Goal: Transaction & Acquisition: Book appointment/travel/reservation

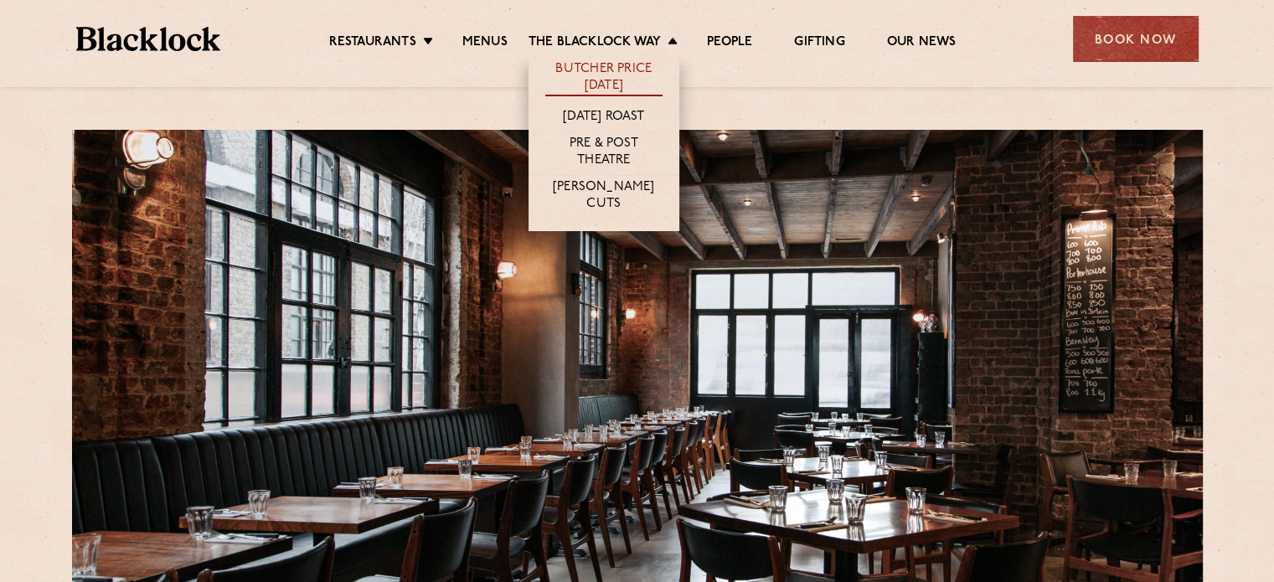
click at [590, 78] on link "Butcher Price [DATE]" at bounding box center [603, 78] width 117 height 35
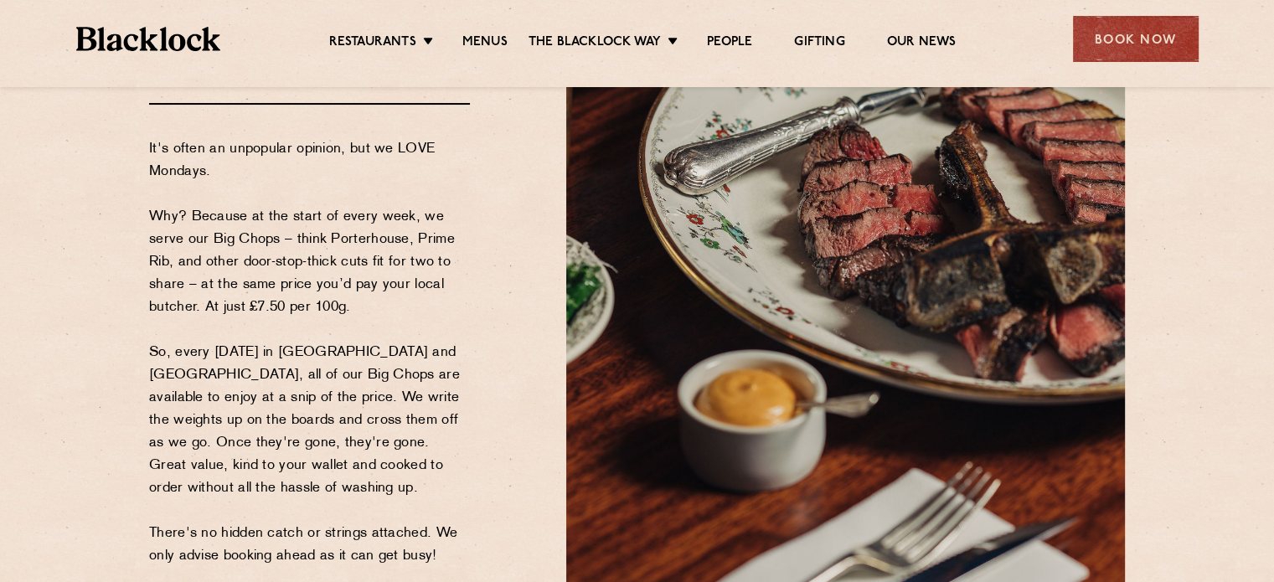
scroll to position [84, 0]
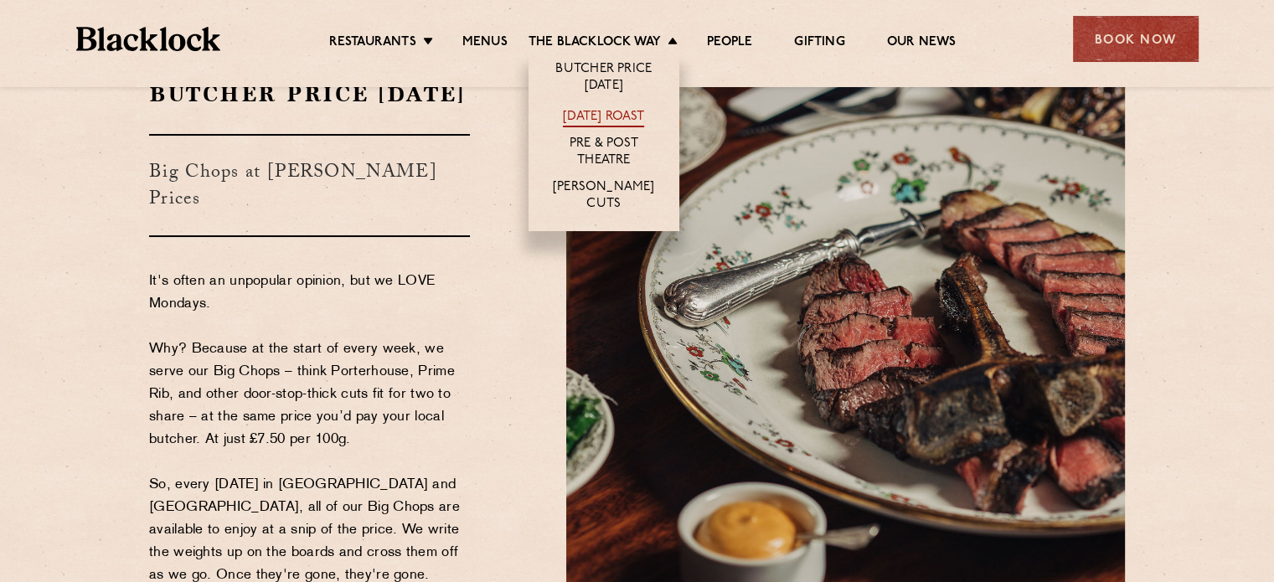
click at [611, 111] on link "[DATE] Roast" at bounding box center [603, 118] width 81 height 18
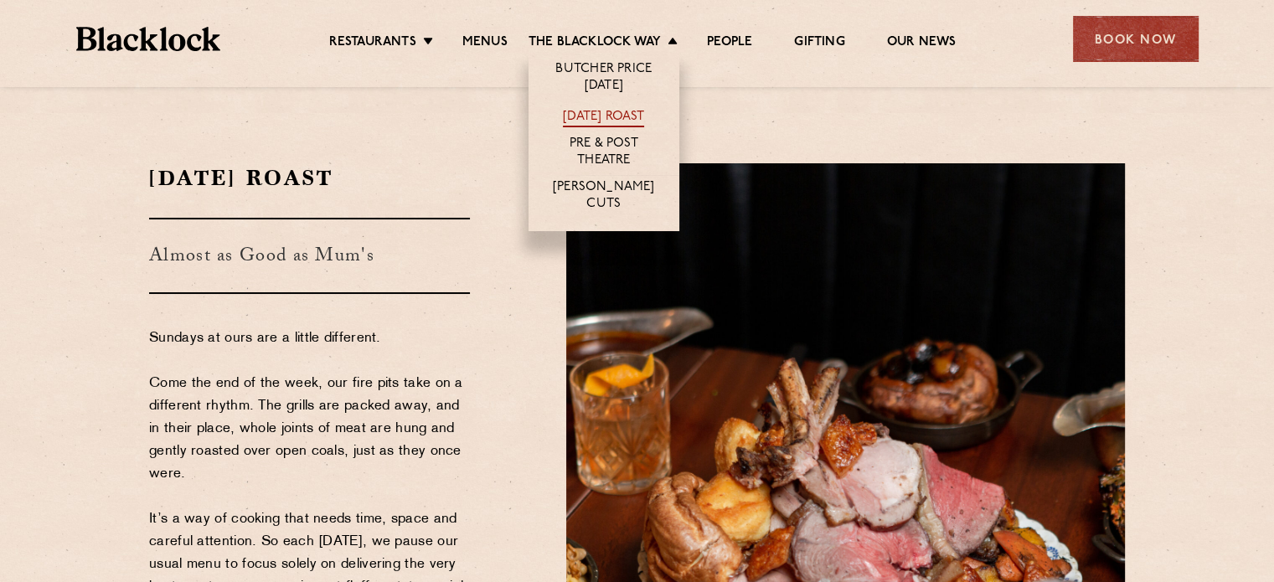
click at [605, 118] on link "[DATE] Roast" at bounding box center [603, 118] width 81 height 18
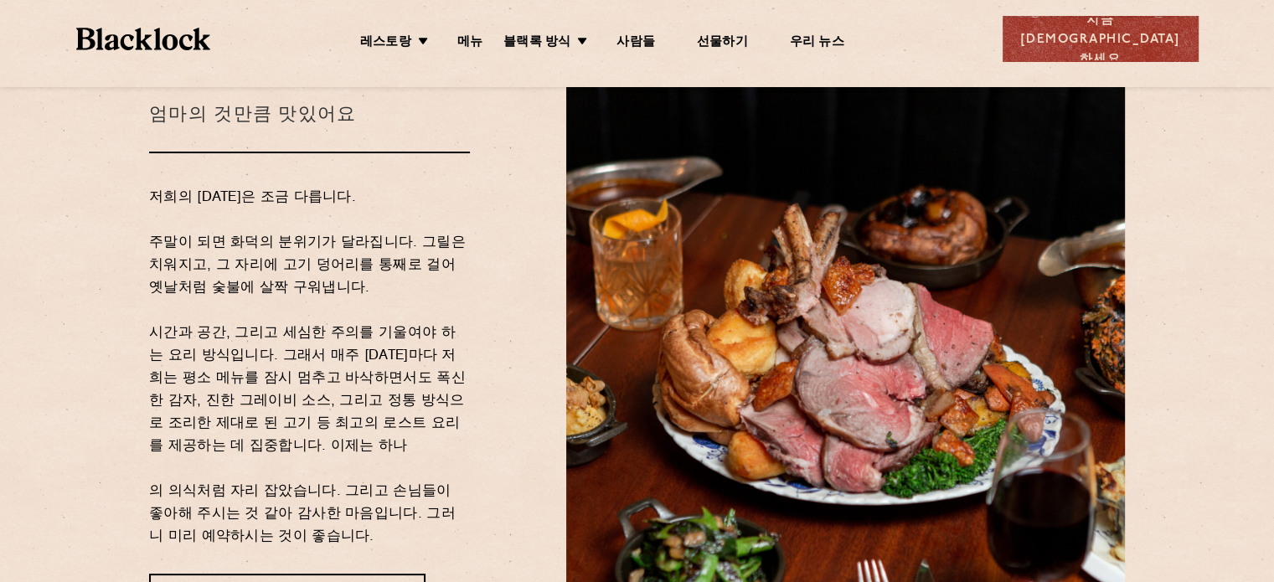
scroll to position [168, 0]
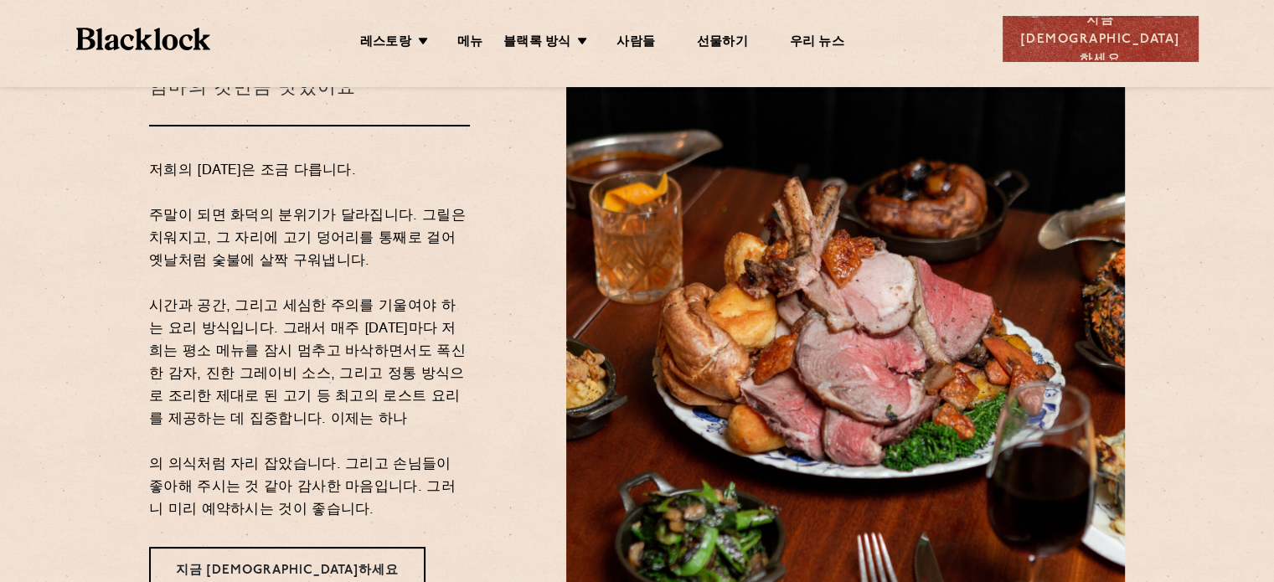
click at [517, 168] on div "선데이 로스트 엄마의 것만큼 맛있어요 저희의 일요일은 조금 다릅니다. 주말이 되면 화덕의 분위기가 달라집니다. 그릴은 치워지고, 그 자리에 고…" at bounding box center [345, 294] width 417 height 597
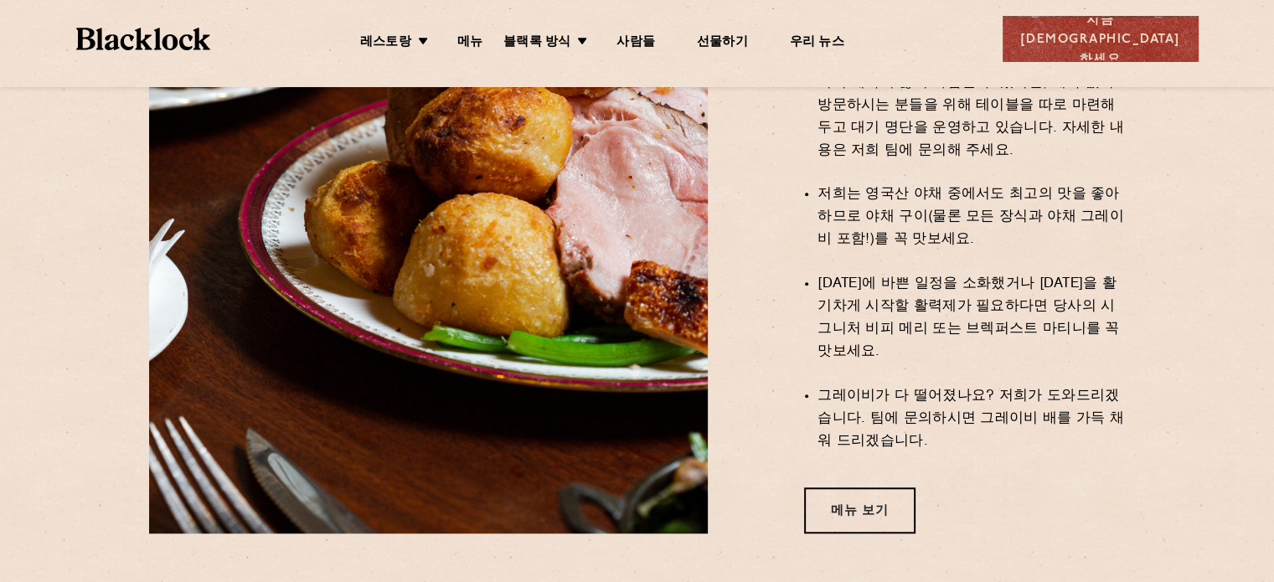
scroll to position [1257, 0]
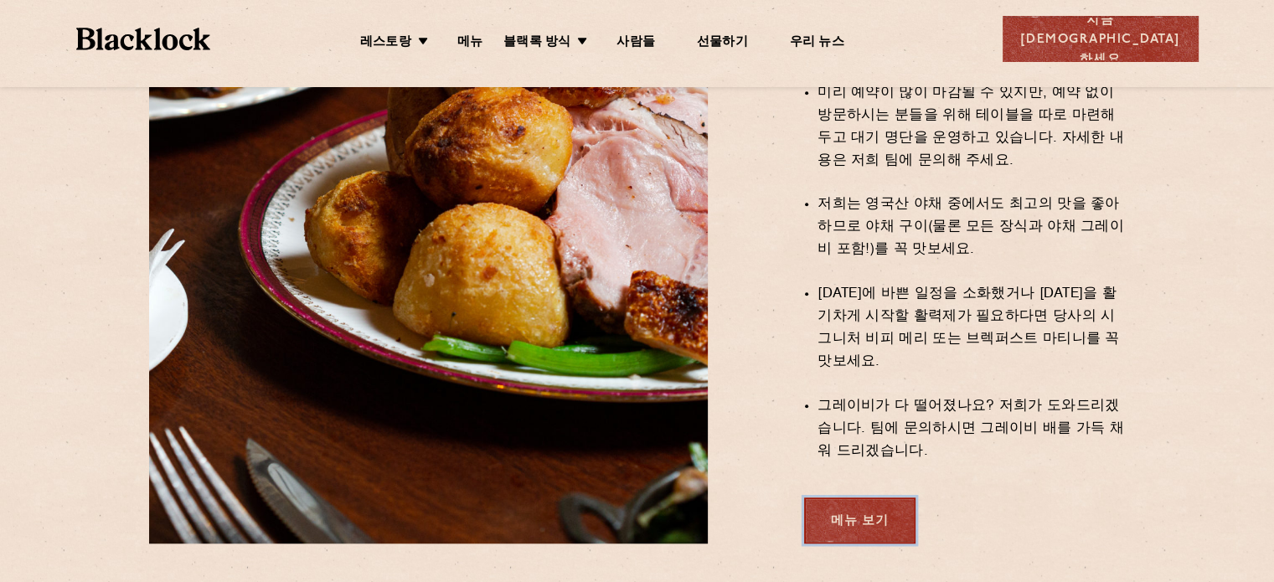
click at [873, 515] on font "메뉴 보기" at bounding box center [860, 521] width 58 height 13
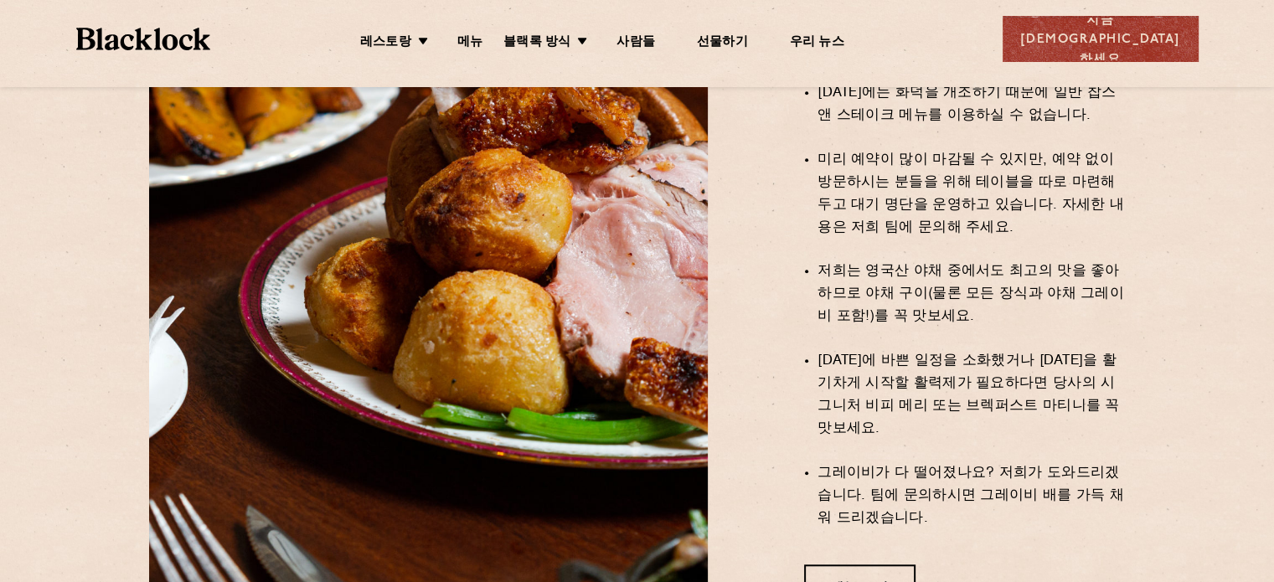
scroll to position [1424, 0]
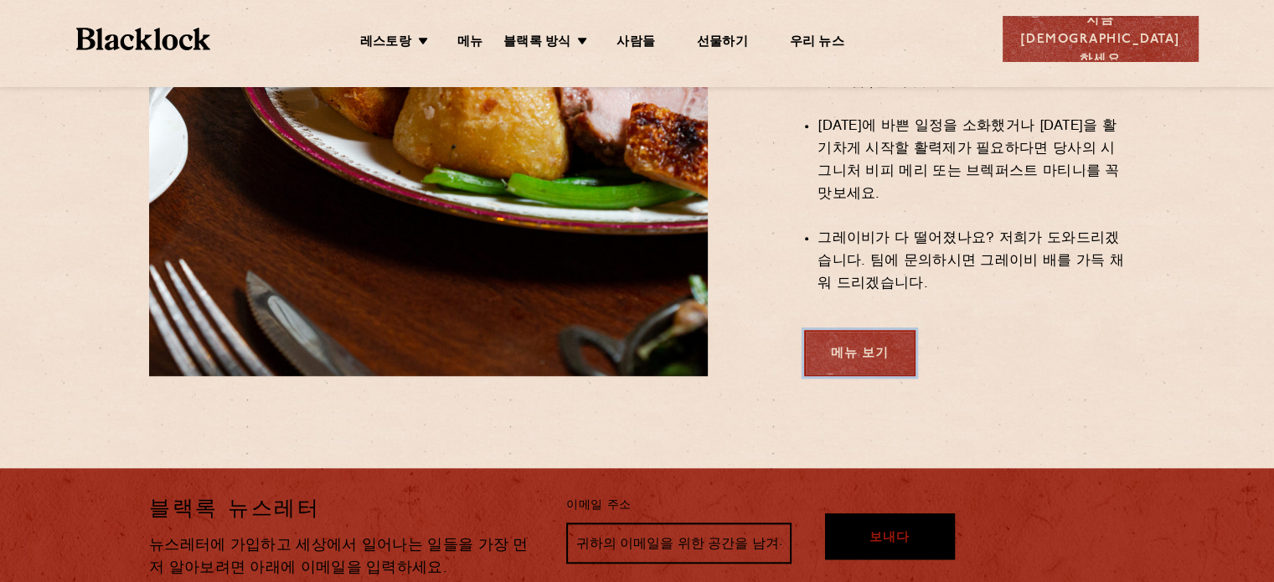
click at [848, 348] on font "메뉴 보기" at bounding box center [860, 354] width 58 height 13
